Goal: Find specific page/section: Find specific page/section

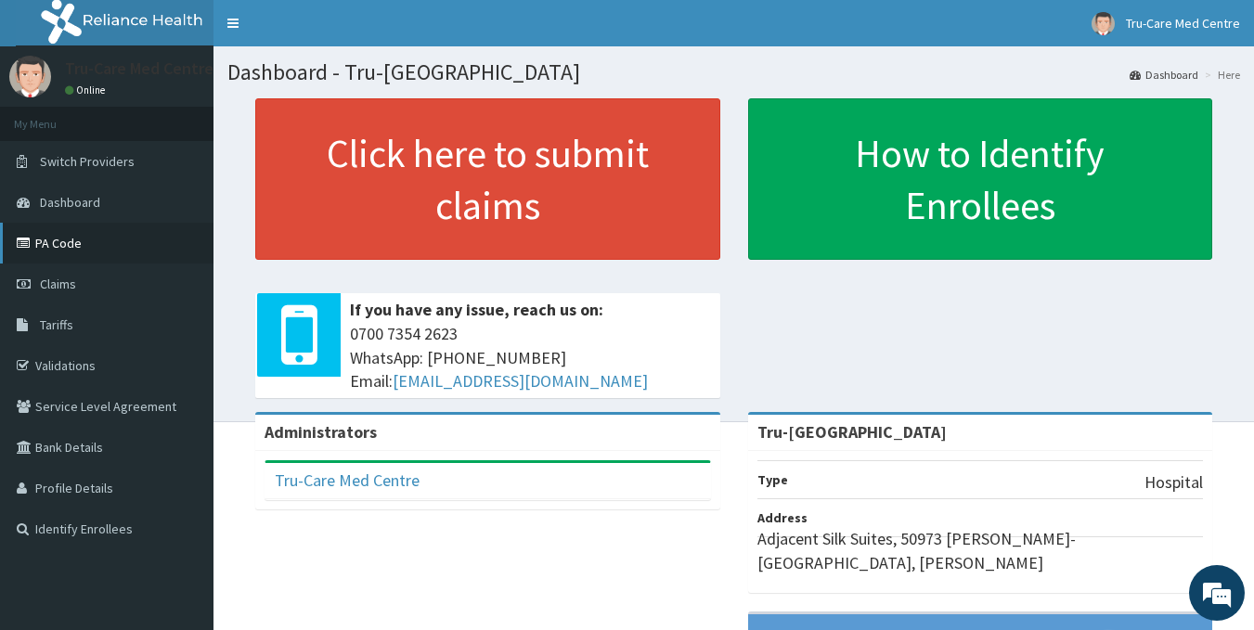
click at [78, 244] on link "PA Code" at bounding box center [106, 243] width 213 height 41
click at [84, 243] on link "PA Code" at bounding box center [106, 243] width 213 height 41
